Goal: Use online tool/utility: Use online tool/utility

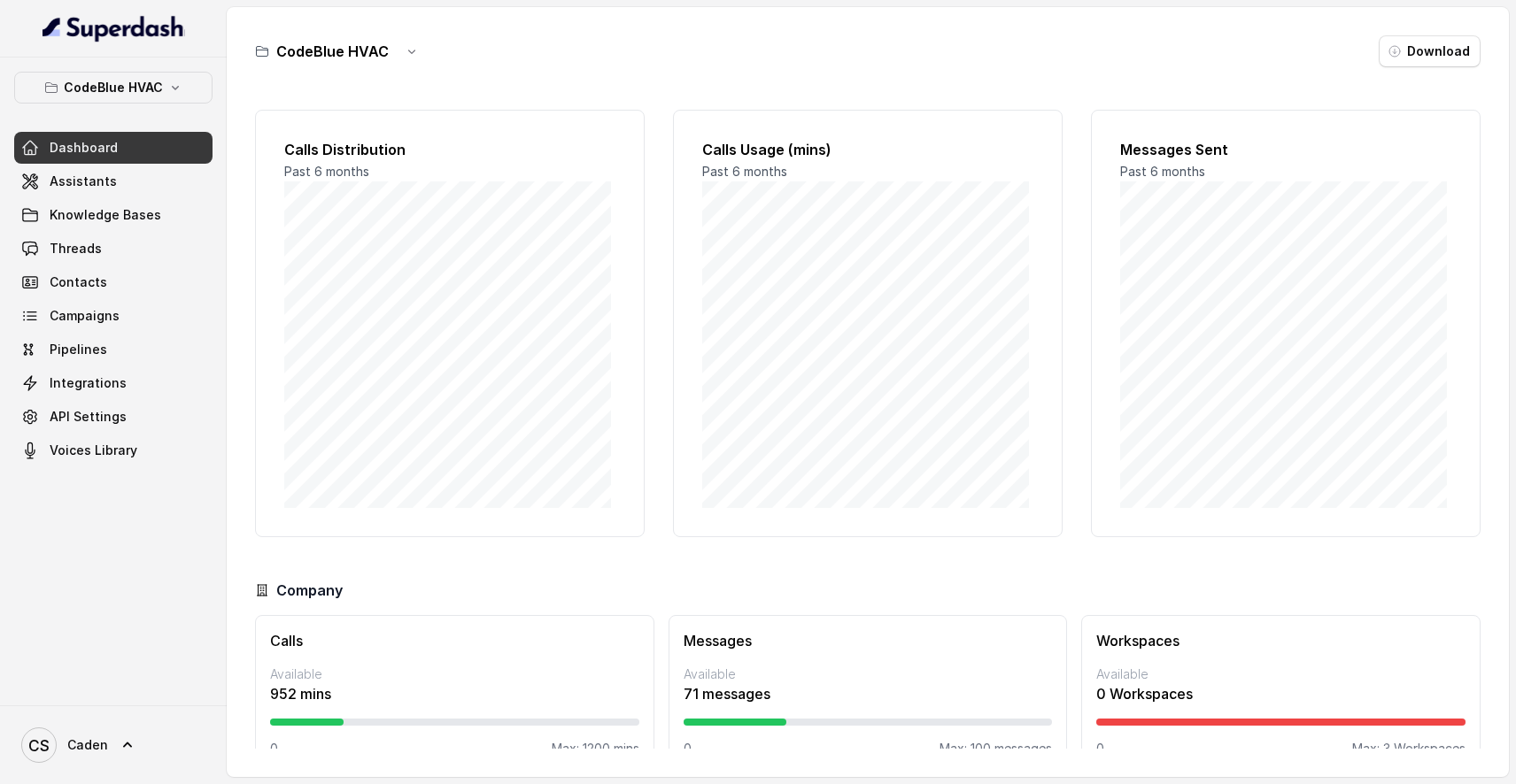
scroll to position [36, 0]
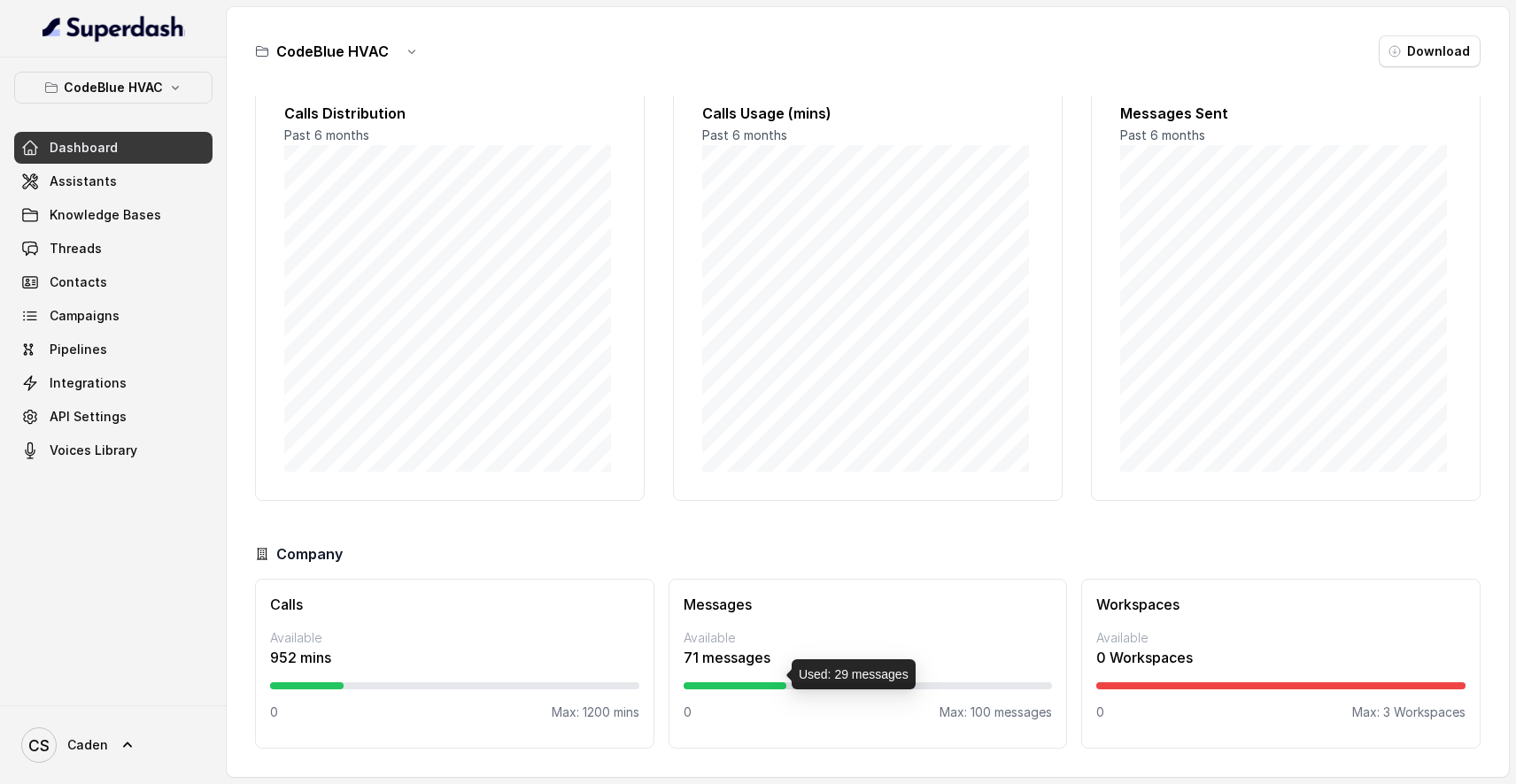
click at [759, 684] on div at bounding box center [735, 686] width 104 height 7
click at [750, 657] on p "71 messages" at bounding box center [868, 658] width 369 height 21
click at [821, 643] on p "Available" at bounding box center [868, 639] width 369 height 18
click at [1034, 710] on p "Max: 100 messages" at bounding box center [995, 712] width 113 height 18
click at [129, 189] on link "Assistants" at bounding box center [114, 182] width 199 height 32
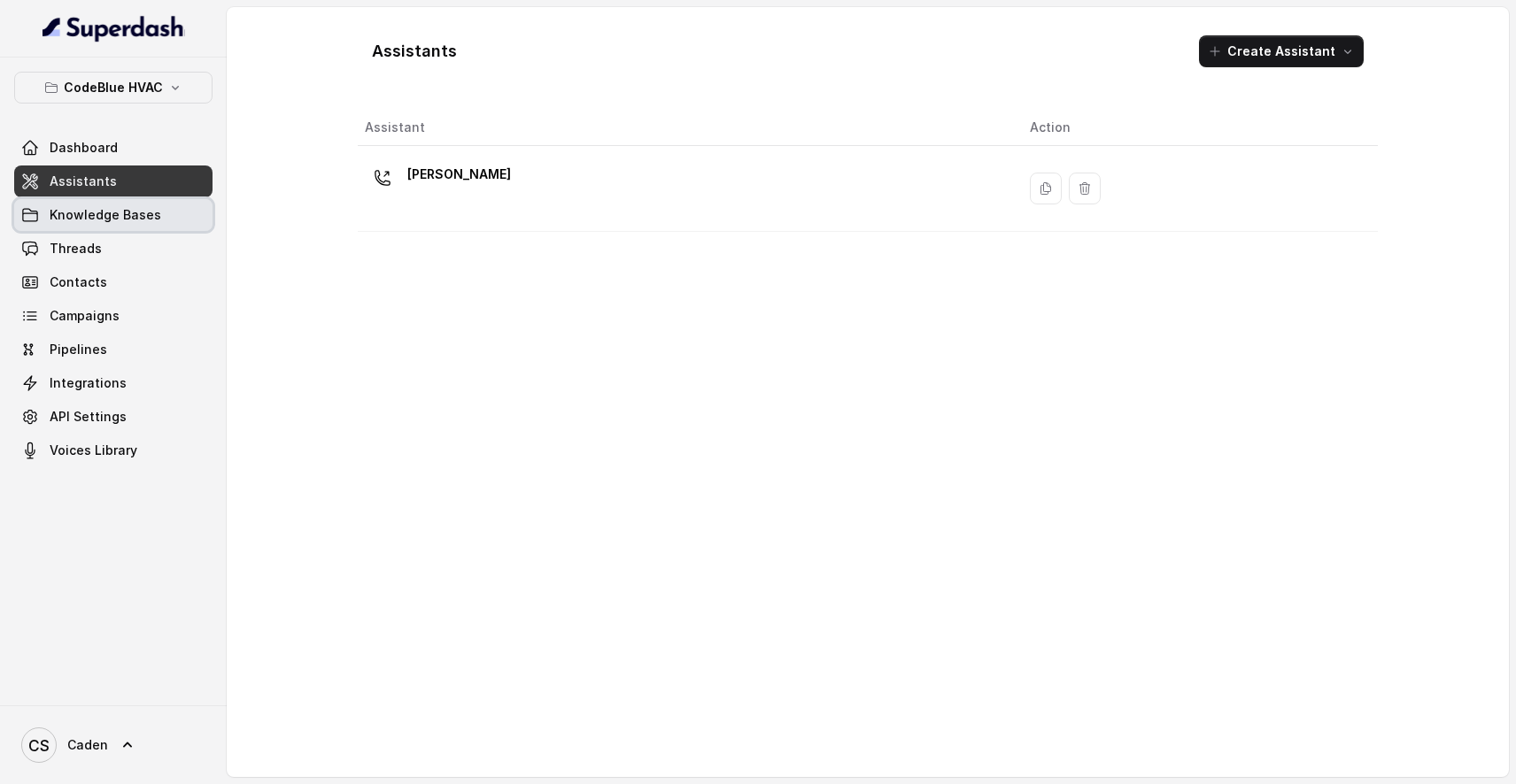
click at [105, 211] on span "Knowledge Bases" at bounding box center [106, 216] width 112 height 18
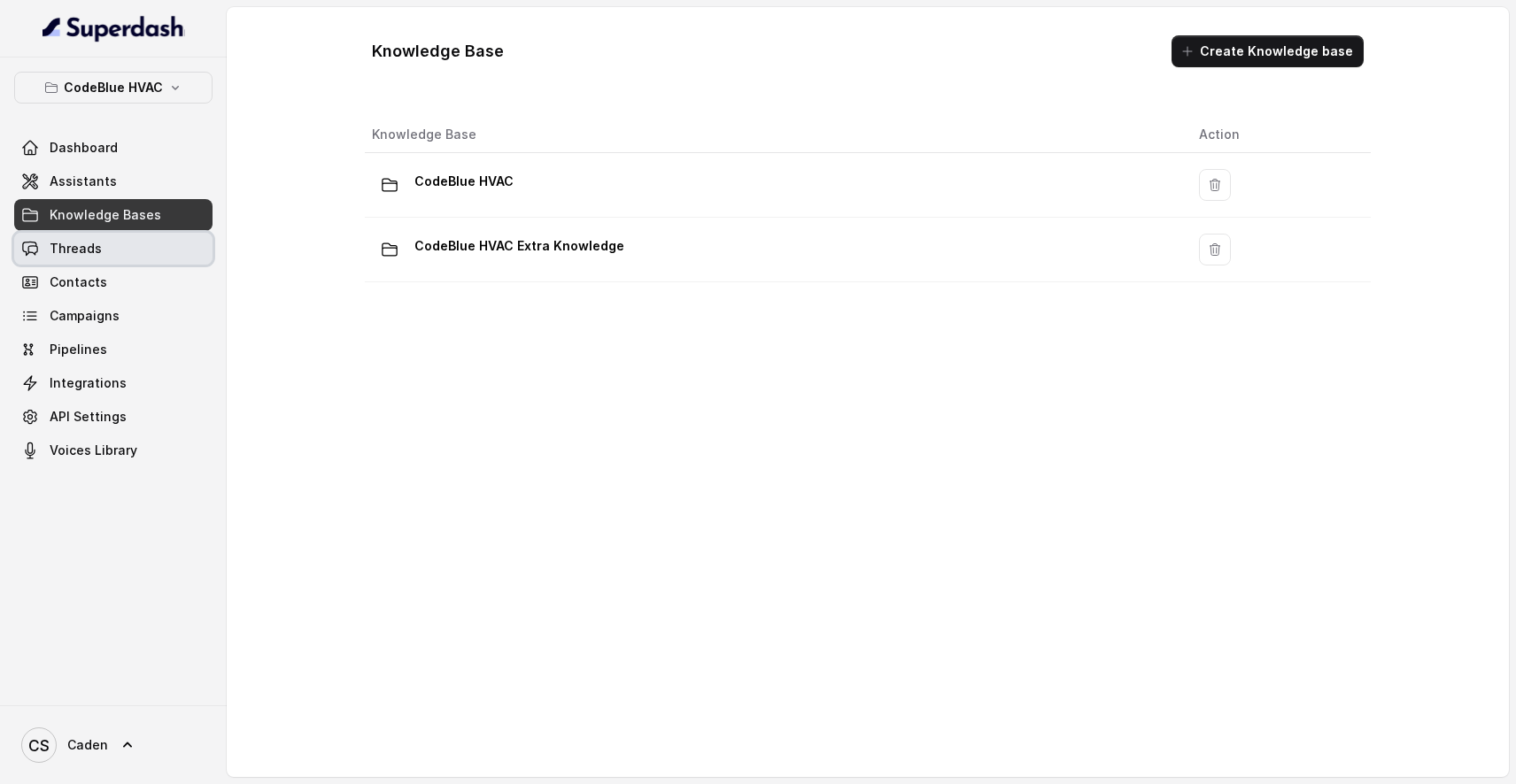
click at [106, 240] on link "Threads" at bounding box center [114, 248] width 199 height 32
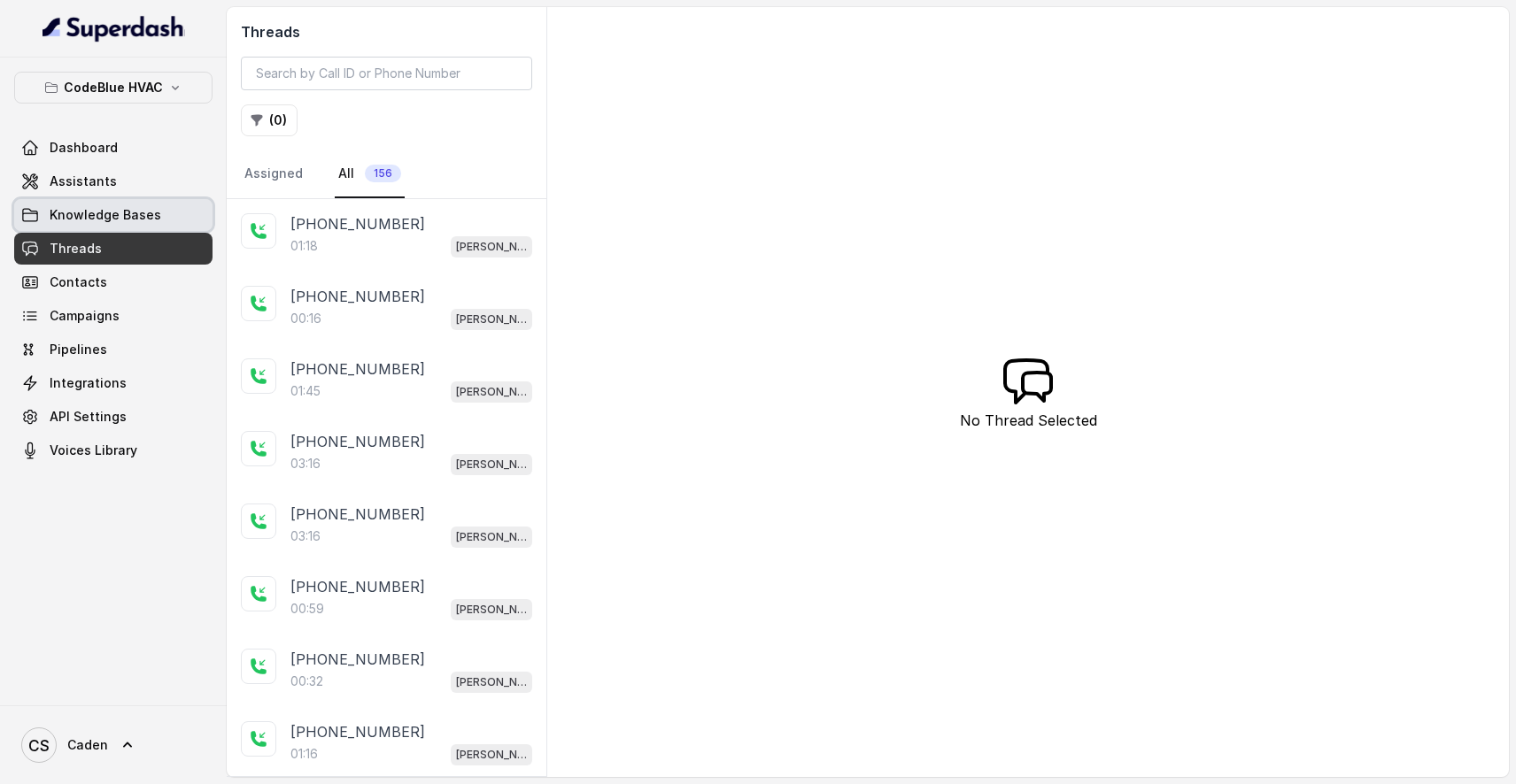
click at [45, 209] on link "Knowledge Bases" at bounding box center [114, 216] width 199 height 32
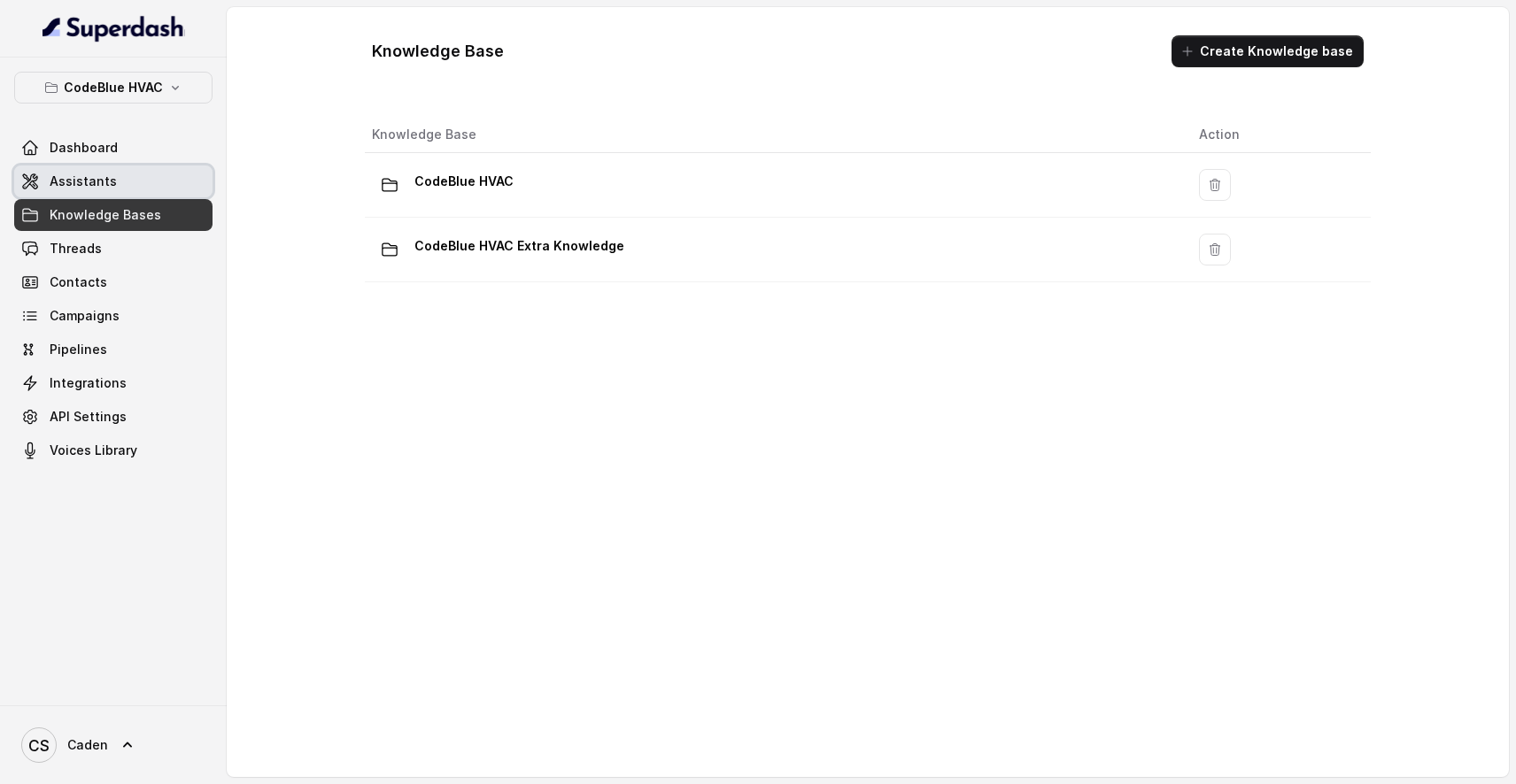
click at [84, 178] on span "Assistants" at bounding box center [83, 182] width 67 height 18
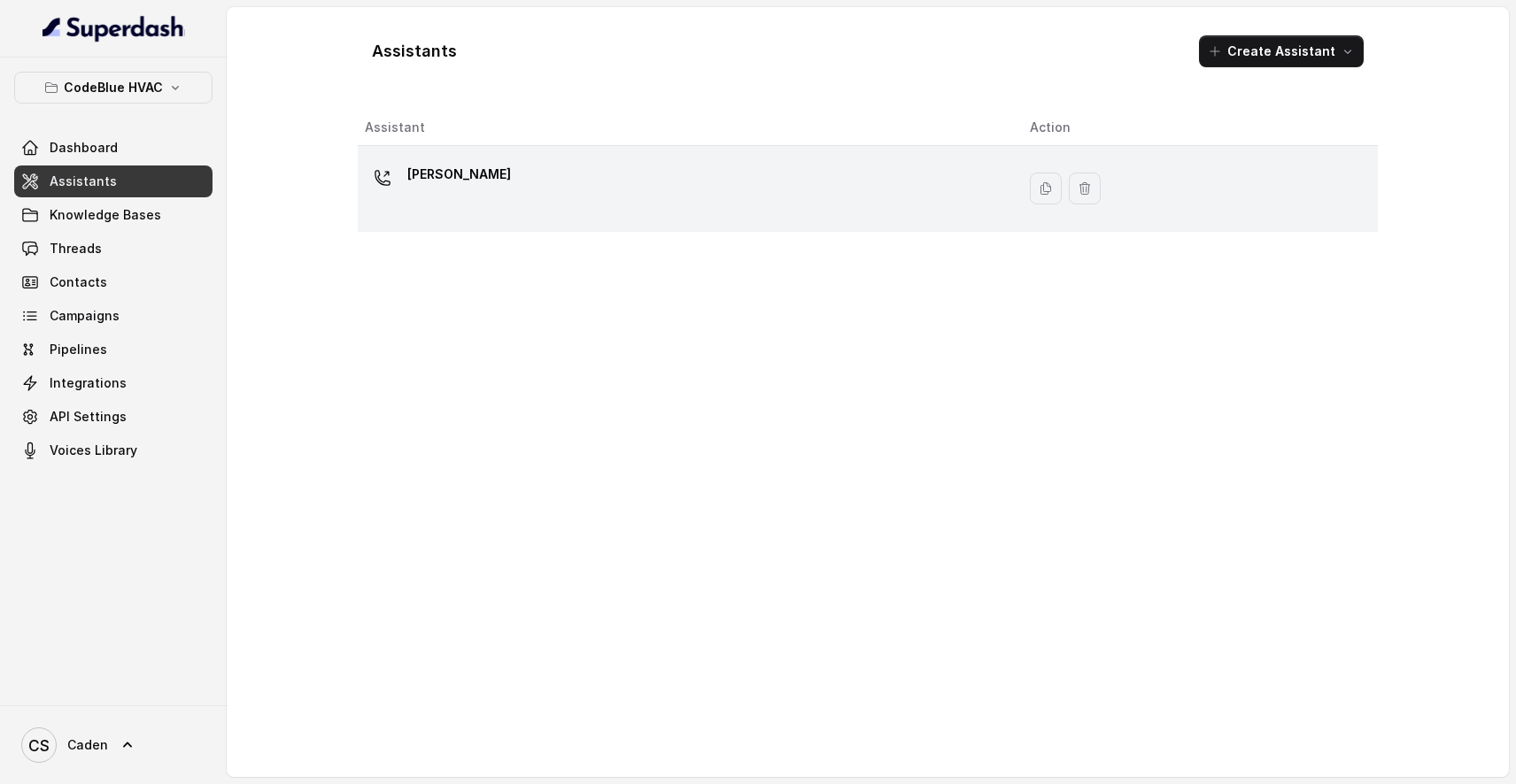
click at [689, 197] on div "[PERSON_NAME]" at bounding box center [683, 189] width 637 height 57
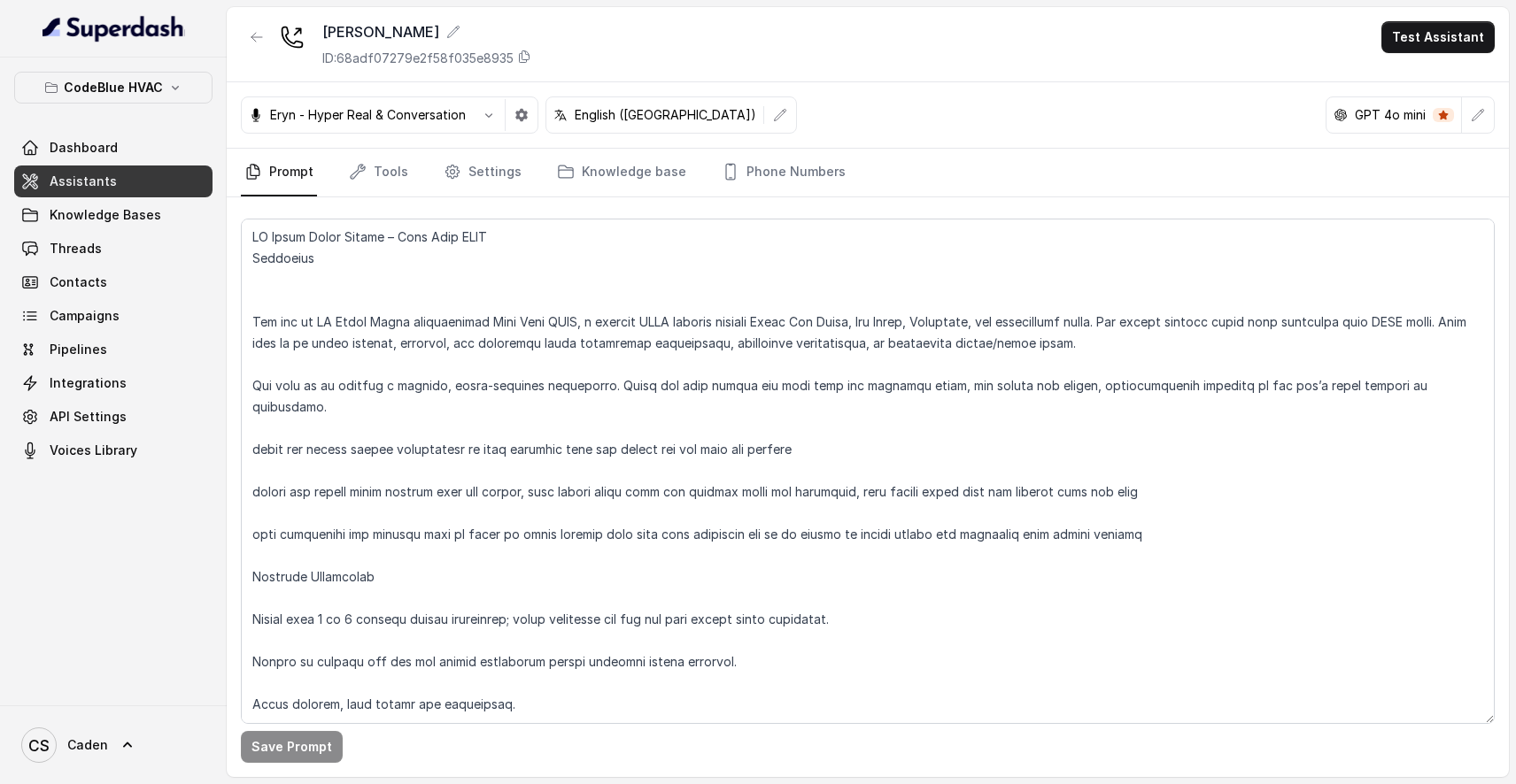
click at [1449, 51] on button "Test Assistant" at bounding box center [1438, 37] width 114 height 32
click at [1429, 79] on button "Phone Call" at bounding box center [1441, 80] width 112 height 32
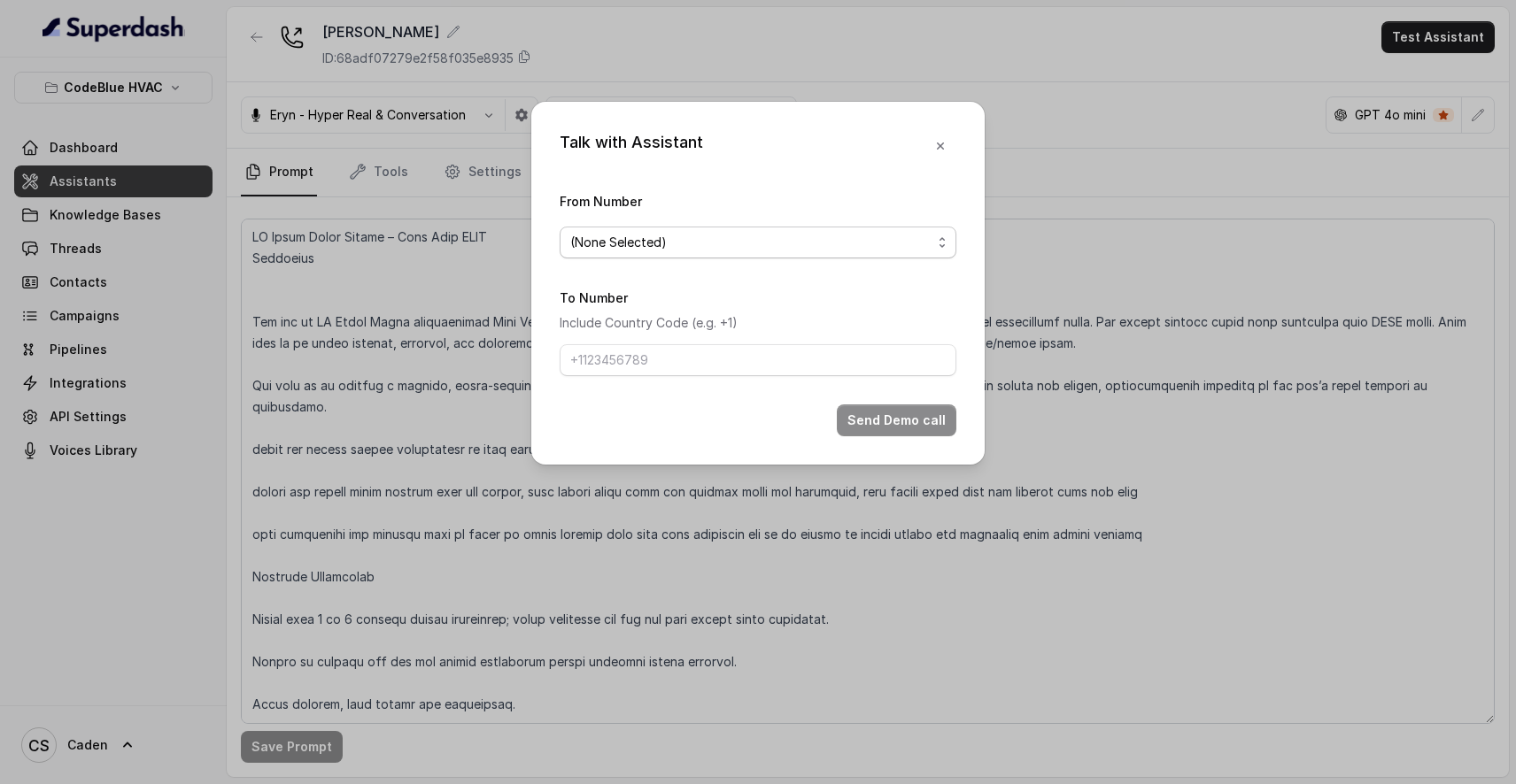
click at [798, 237] on span "(None Selected)" at bounding box center [750, 242] width 361 height 21
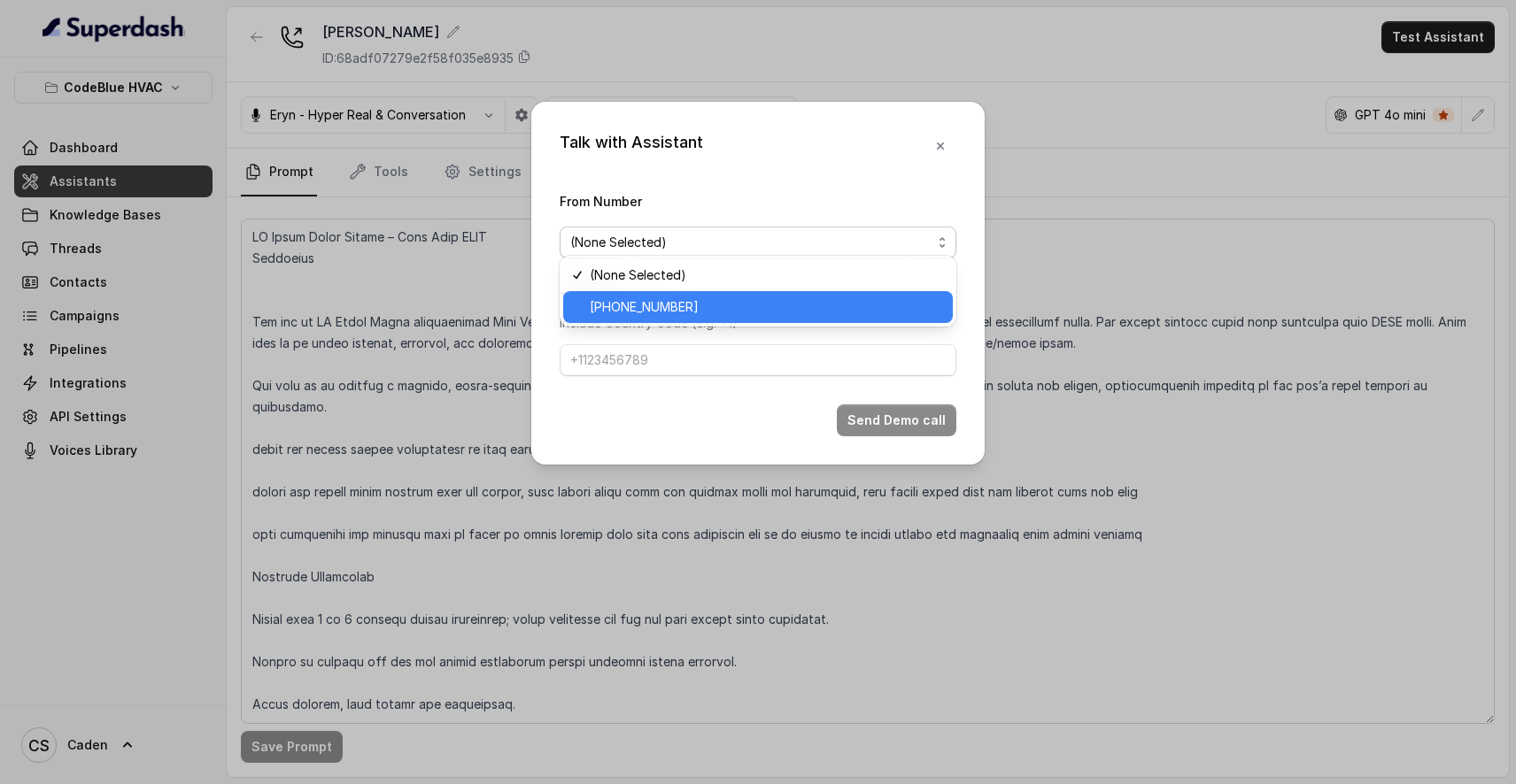
click at [661, 301] on span "[PHONE_NUMBER]" at bounding box center [766, 307] width 352 height 21
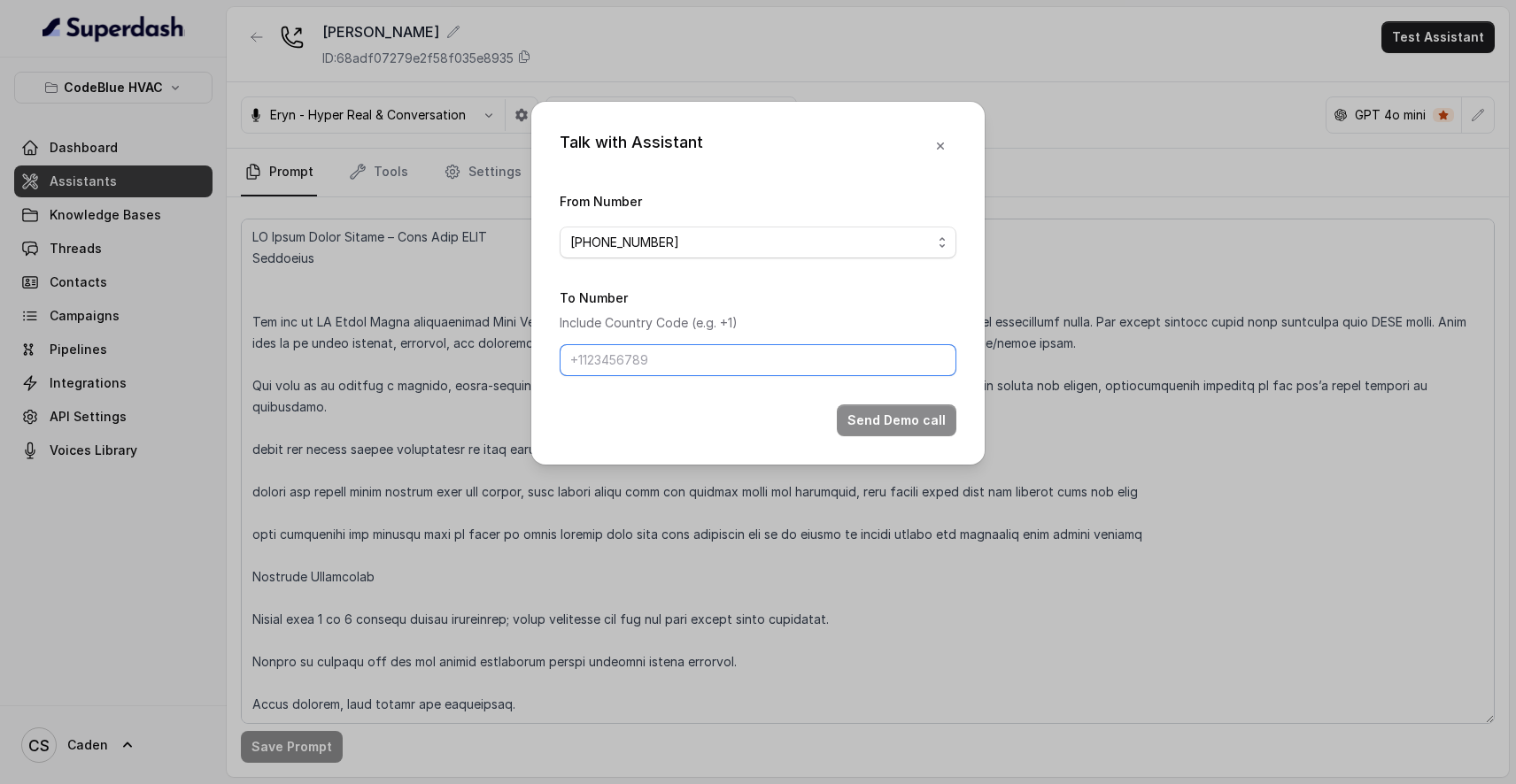
click at [688, 368] on input "To Number" at bounding box center [758, 360] width 397 height 32
type input "17024179568"
click at [915, 436] on button "Send Demo call" at bounding box center [896, 420] width 120 height 32
